Goal: Information Seeking & Learning: Learn about a topic

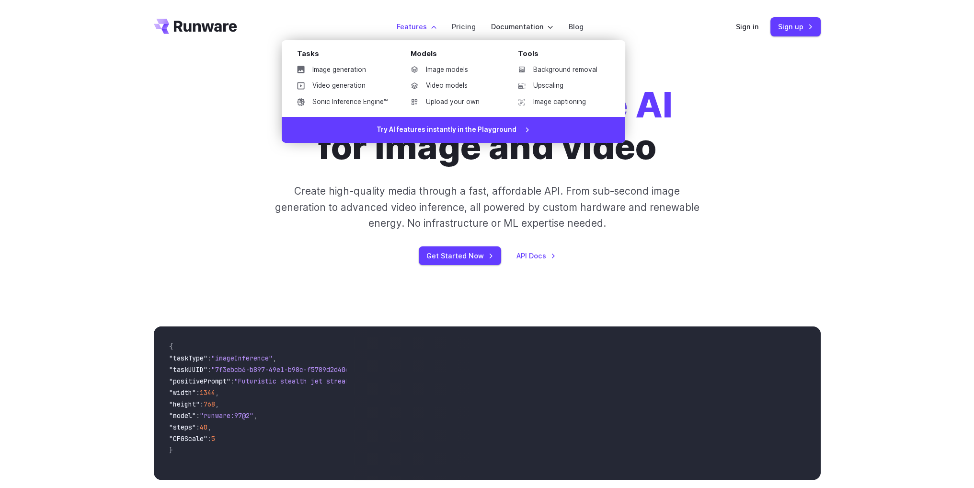
click at [427, 32] on label "Features" at bounding box center [417, 26] width 40 height 11
click at [343, 69] on link "Image generation" at bounding box center [342, 70] width 106 height 14
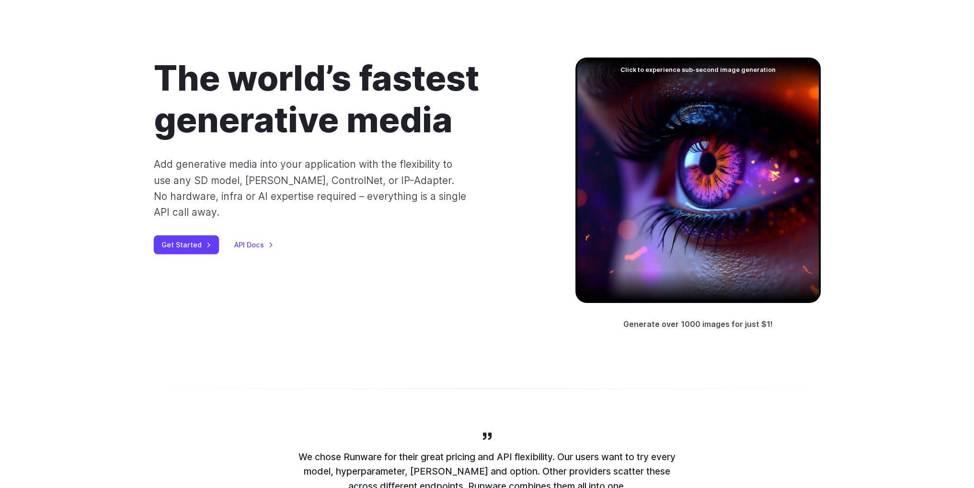
scroll to position [48, 0]
